Goal: Task Accomplishment & Management: Manage account settings

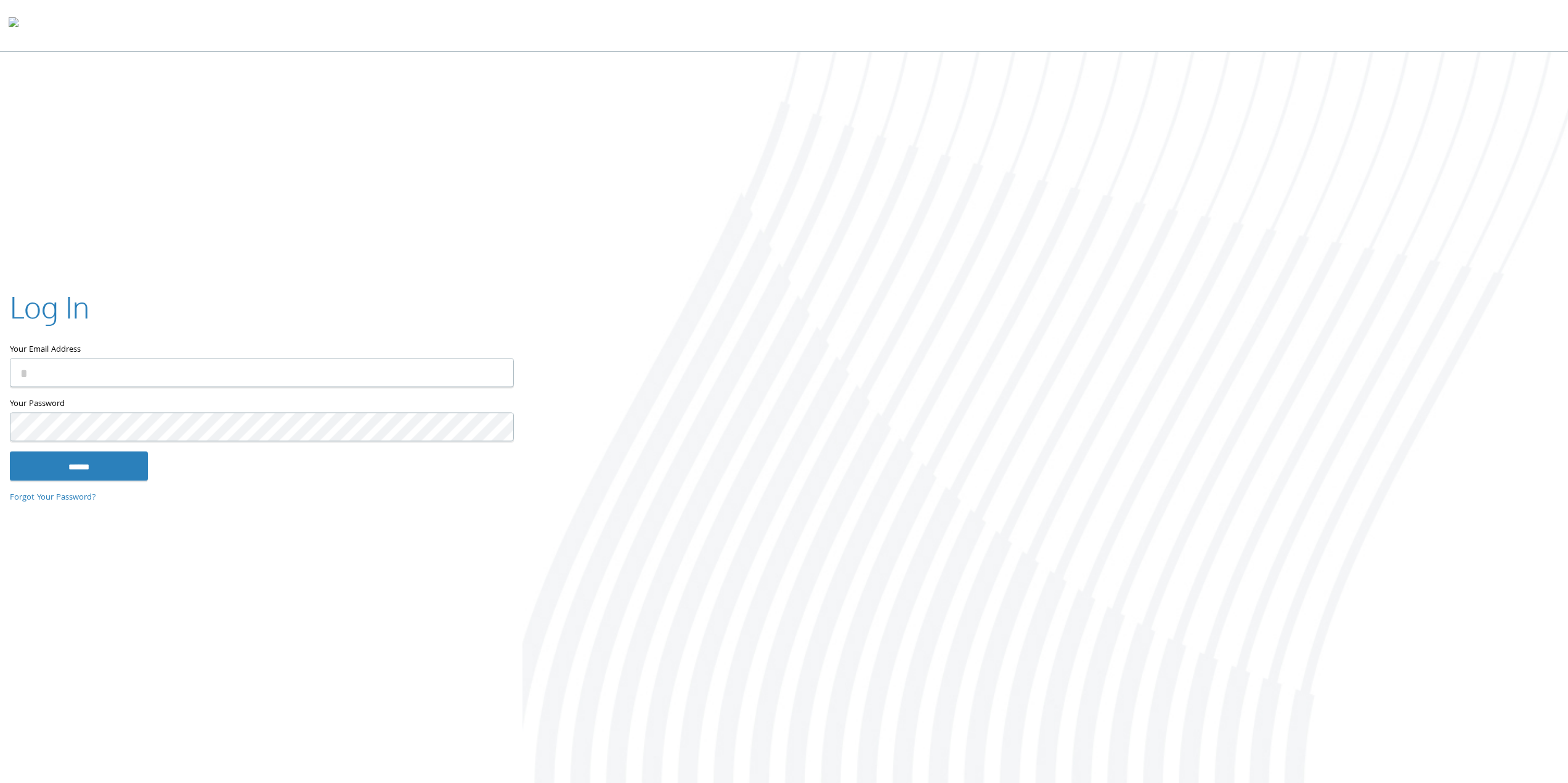
click at [162, 373] on input "Your Email Address" at bounding box center [262, 372] width 504 height 29
type input "**********"
click at [10, 451] on input "******" at bounding box center [79, 466] width 138 height 30
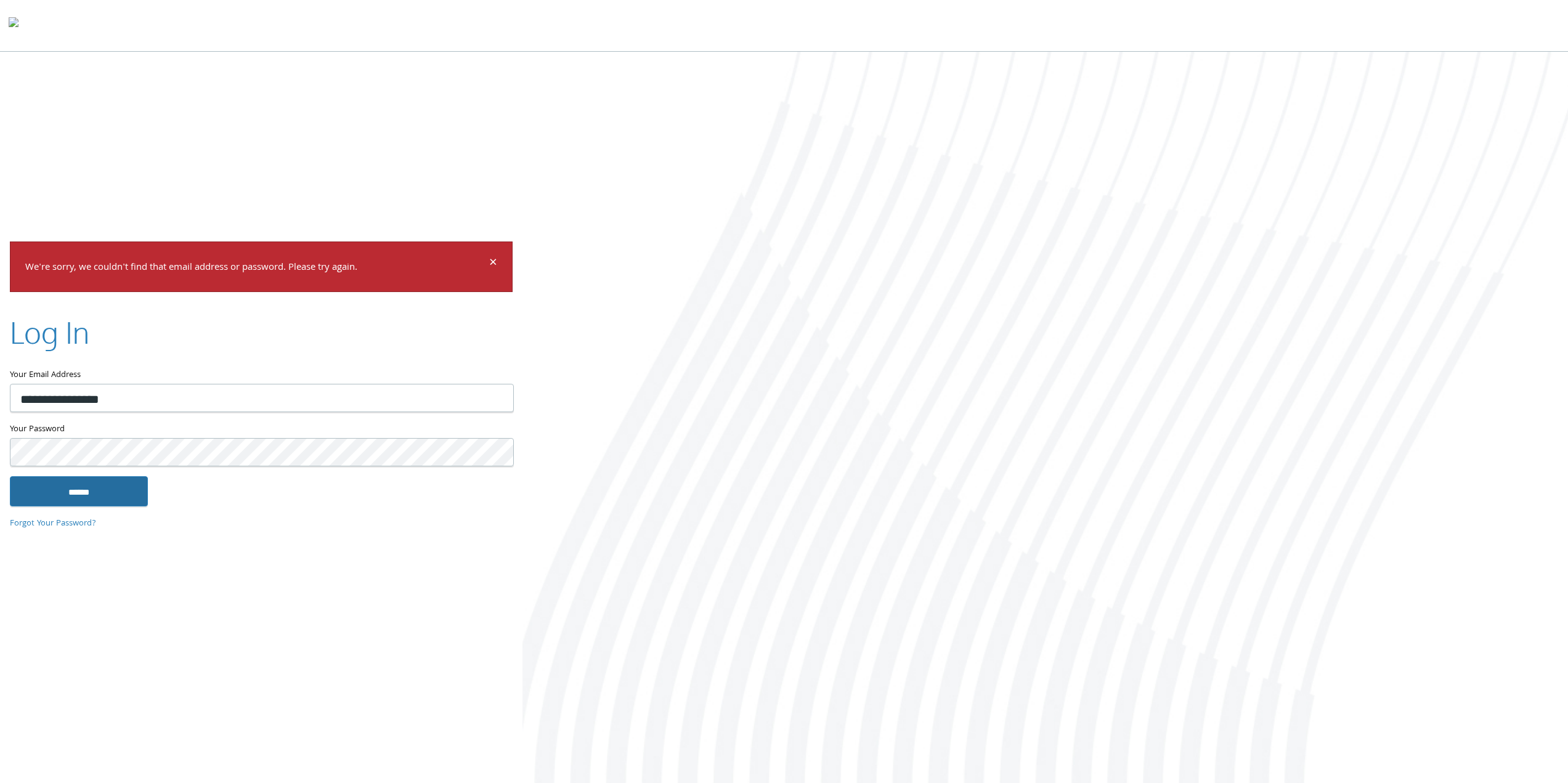
click at [105, 493] on input "******" at bounding box center [79, 491] width 138 height 30
